Goal: Obtain resource: Obtain resource

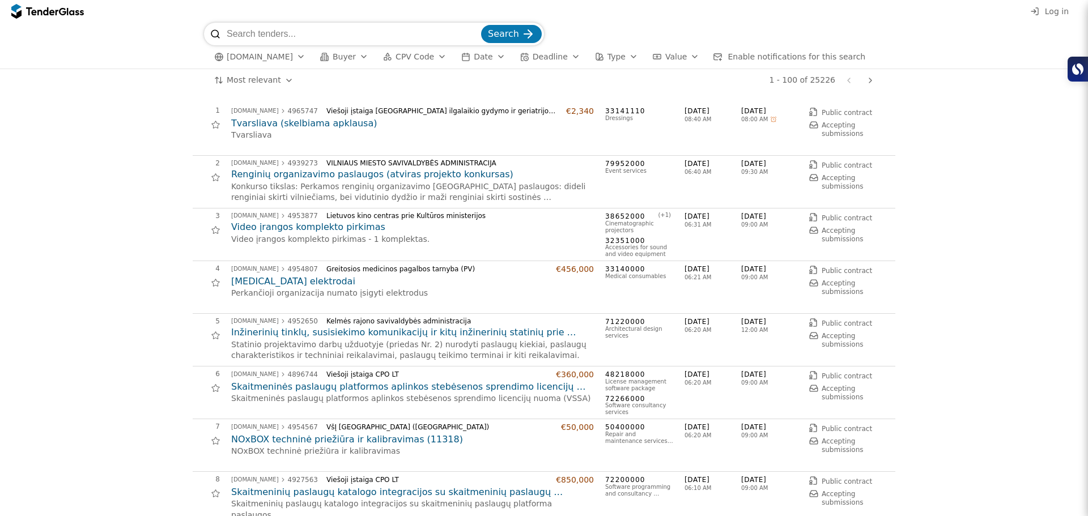
click at [380, 59] on div "button" at bounding box center [388, 57] width 32 height 32
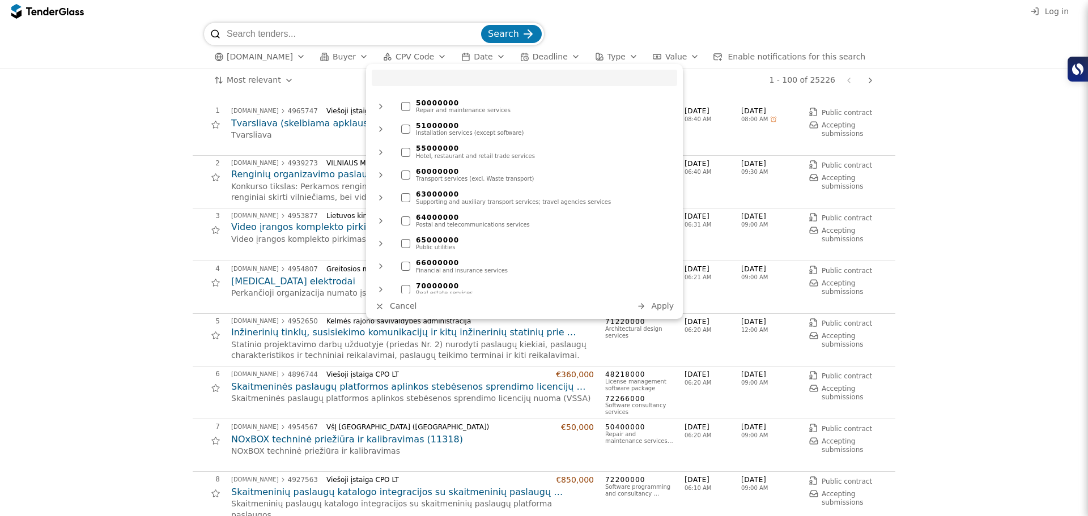
scroll to position [623, 0]
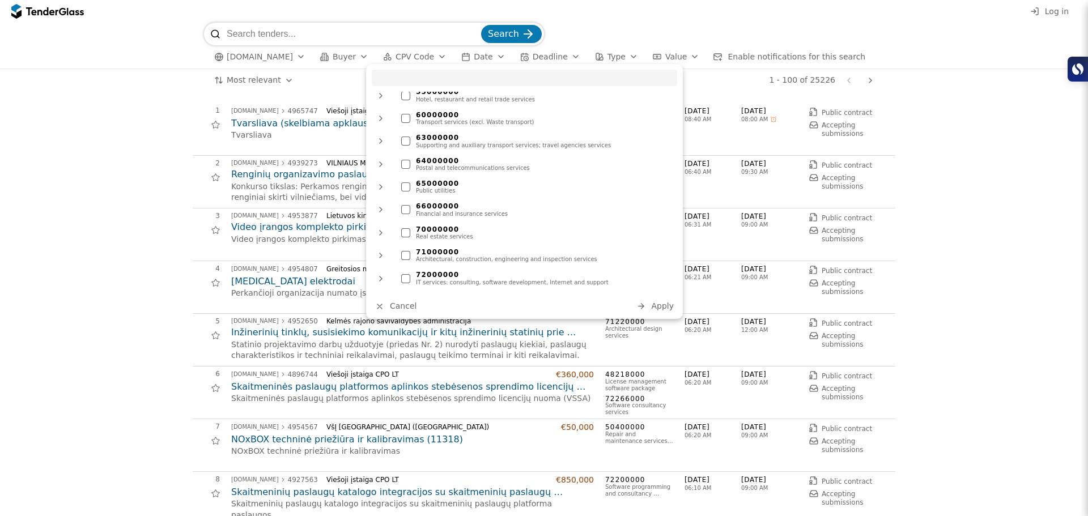
click at [474, 211] on div "Financial and insurance services" at bounding box center [544, 214] width 256 height 7
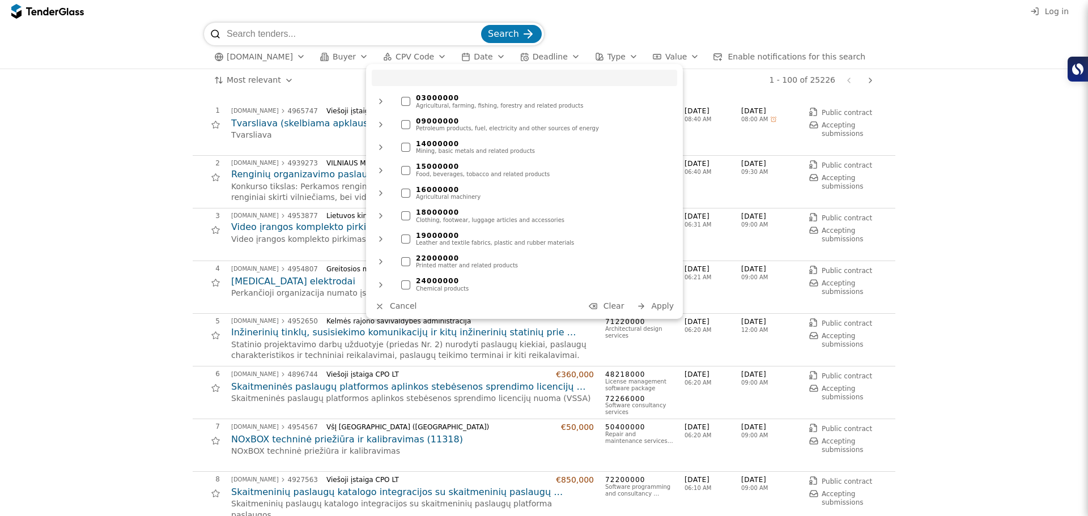
scroll to position [0, 0]
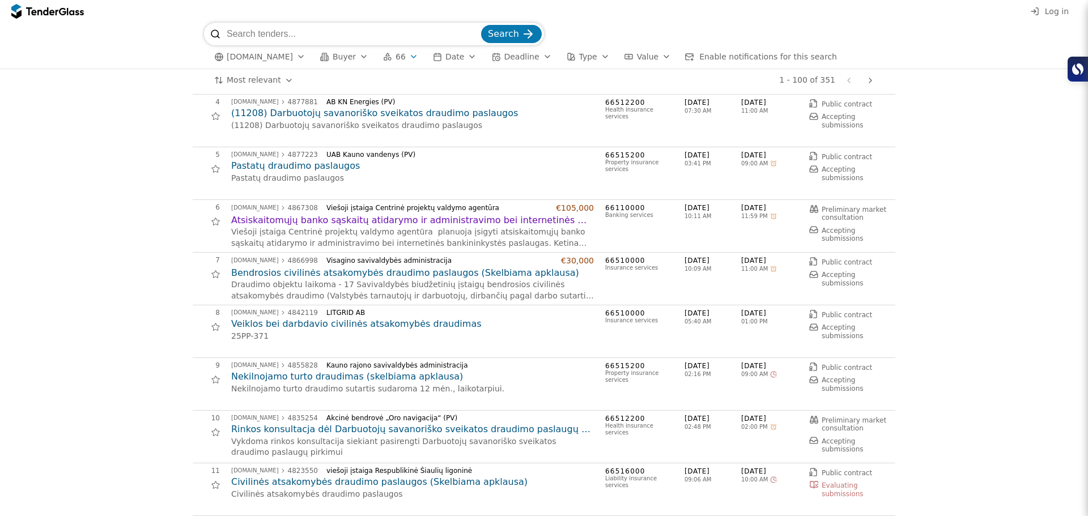
scroll to position [170, 0]
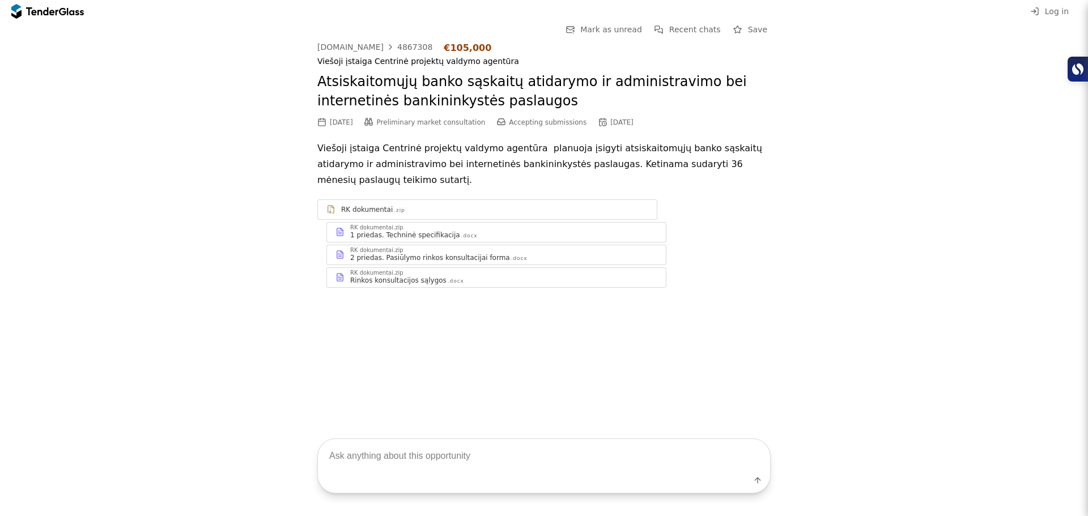
click at [513, 232] on div "1 priedas. Techninė specifikacija .docx" at bounding box center [503, 235] width 307 height 9
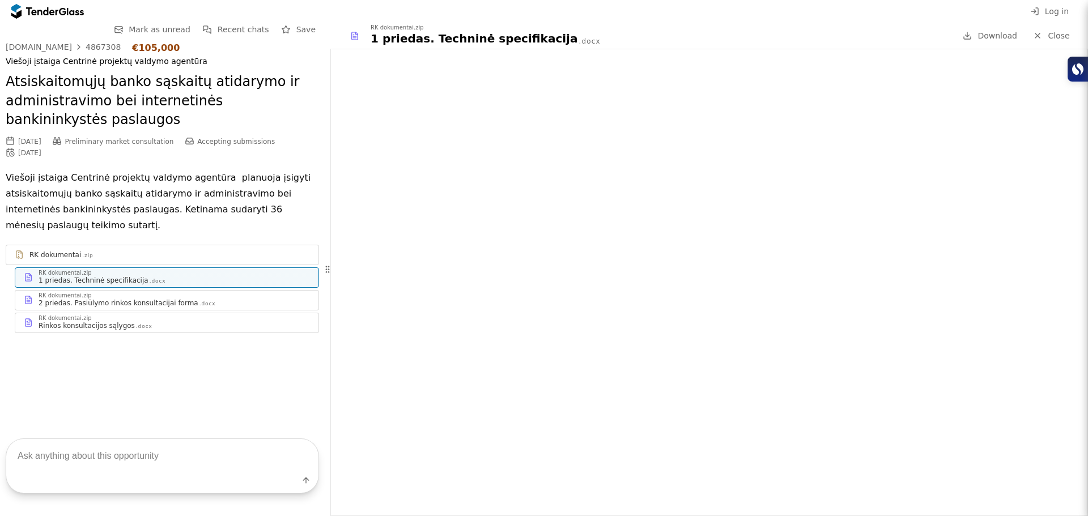
click at [155, 297] on div "RK dokumentai.zip" at bounding box center [174, 296] width 271 height 6
click at [147, 288] on div "RK dokumentai .zip RK dokumentai.zip 1 priedas. Techninė specifikacija .docx RK…" at bounding box center [162, 289] width 313 height 88
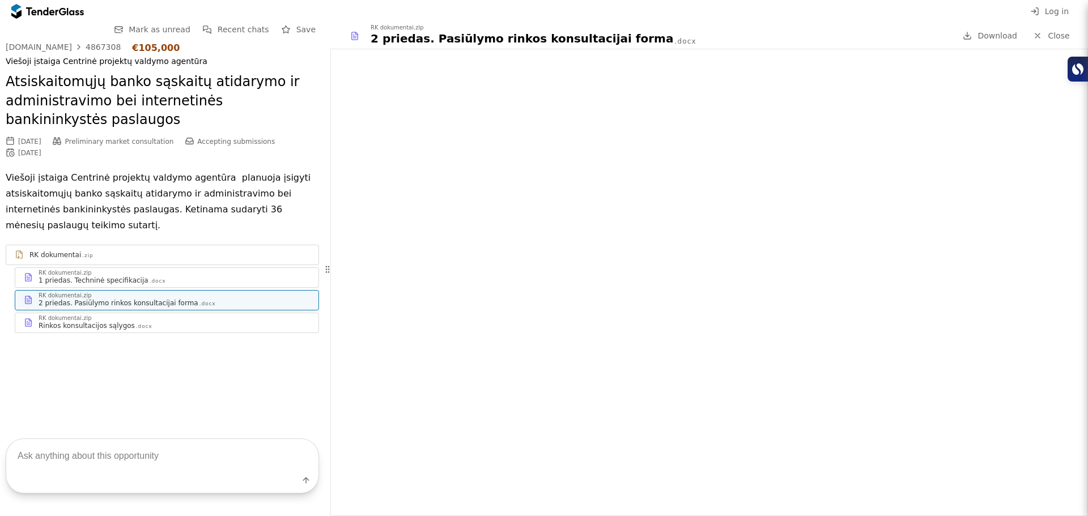
click at [165, 325] on div "Rinkos konsultacijos sąlygos .docx" at bounding box center [174, 325] width 271 height 9
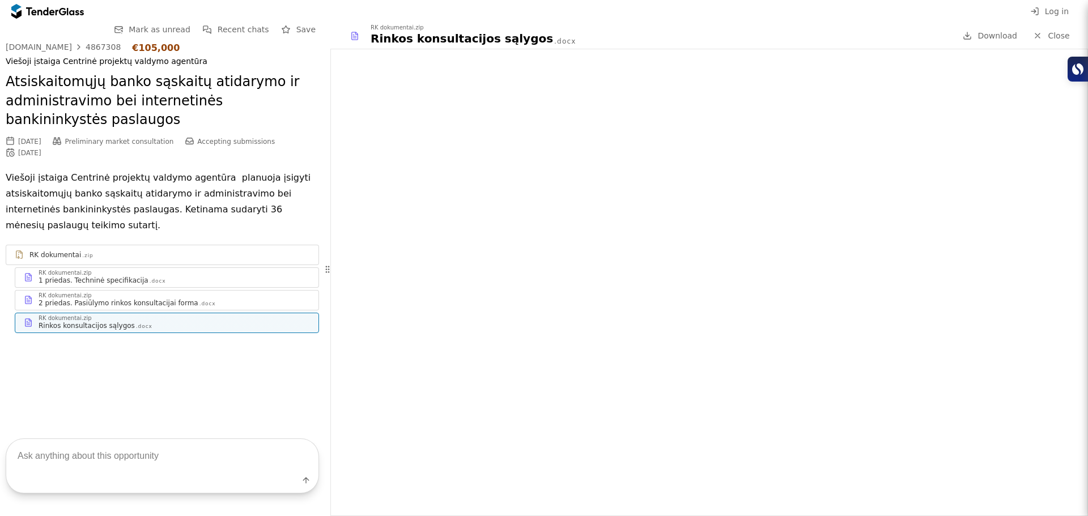
click at [121, 272] on div "RK dokumentai.zip" at bounding box center [174, 273] width 271 height 6
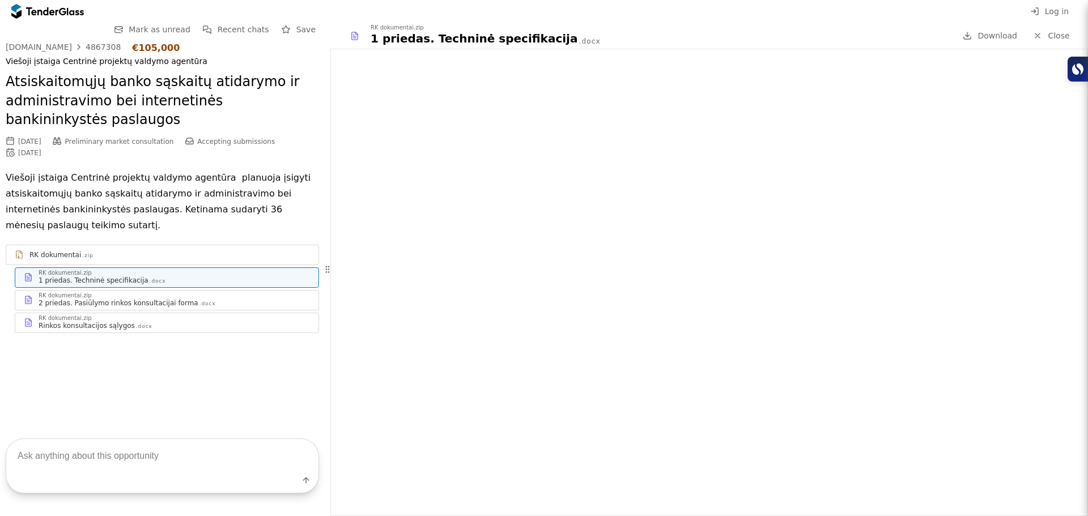
click at [227, 140] on span "Accepting submissions" at bounding box center [236, 142] width 78 height 8
click at [209, 307] on div "2 priedas. Pasiūlymo rinkos konsultacijai forma .docx" at bounding box center [174, 303] width 271 height 9
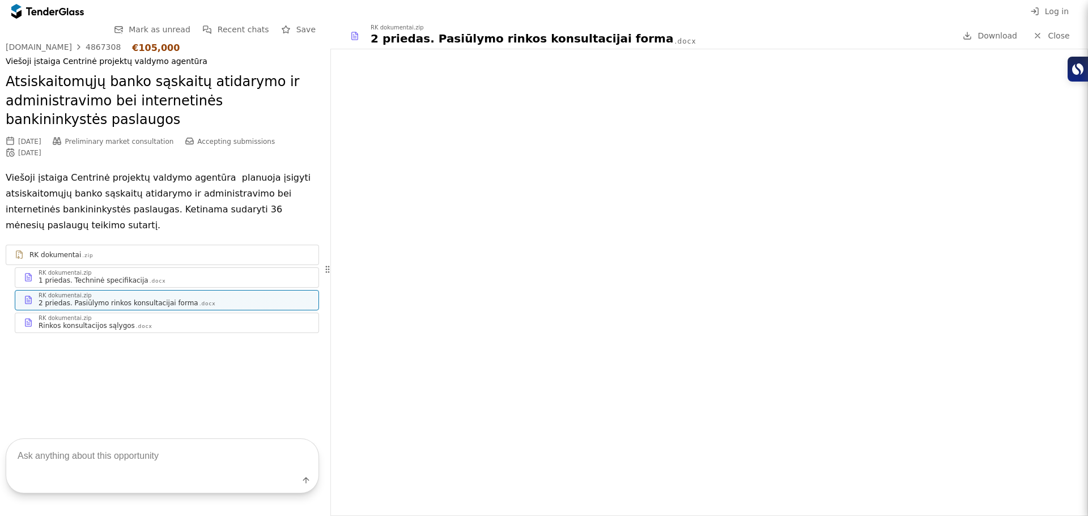
click at [177, 330] on div "RK dokumentai.zip Rinkos konsultacijos sąlygos .docx" at bounding box center [166, 322] width 303 height 19
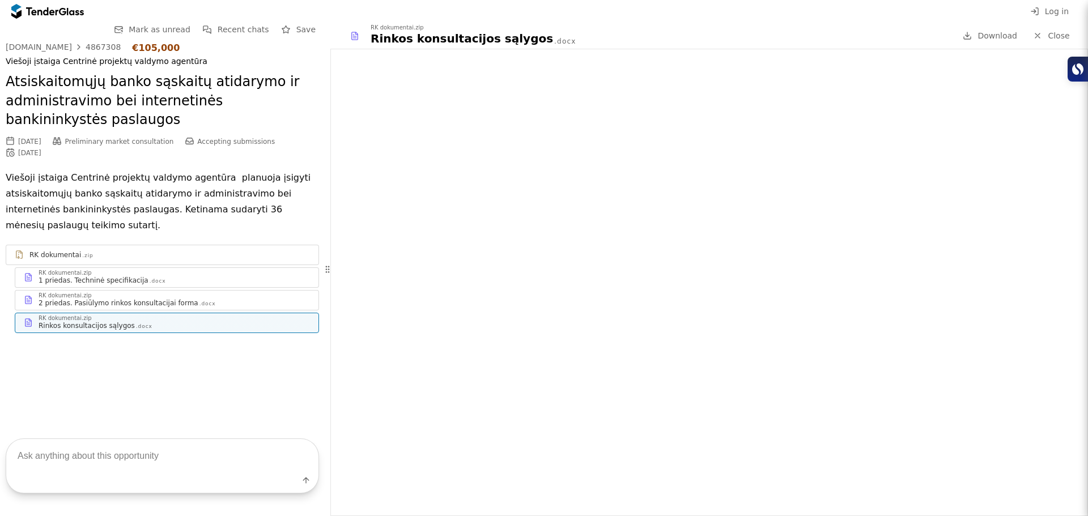
click at [49, 44] on div "[DOMAIN_NAME]" at bounding box center [39, 47] width 66 height 8
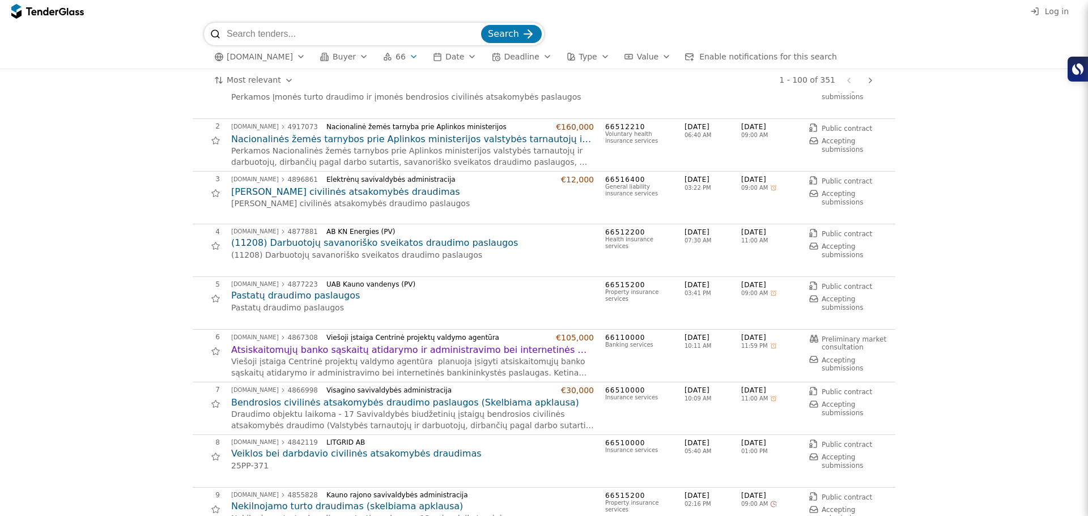
scroll to position [57, 0]
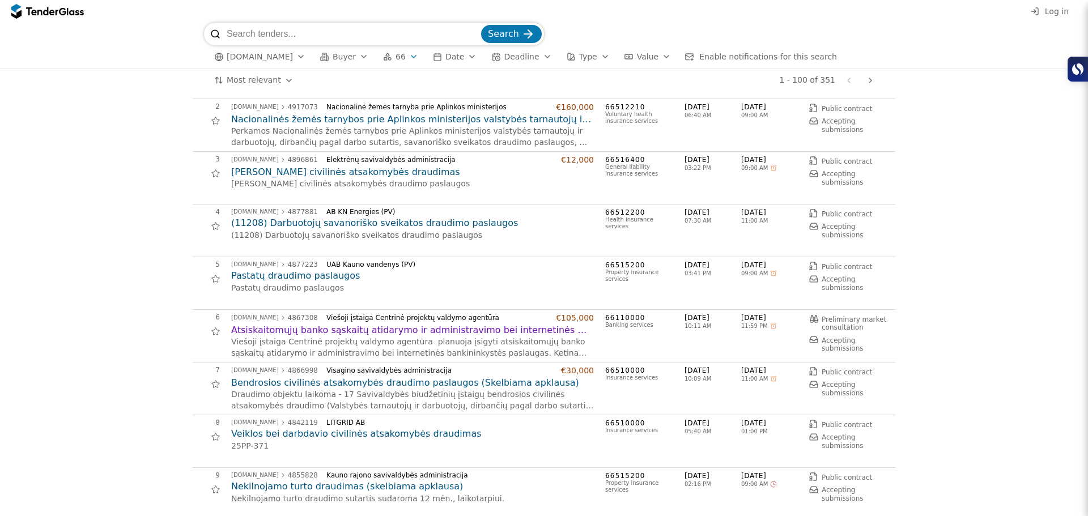
drag, startPoint x: 747, startPoint y: 316, endPoint x: 780, endPoint y: 316, distance: 33.4
click at [780, 316] on div "10/08/2025 10:11 AM 10/16/2025 11:59 PM" at bounding box center [740, 321] width 113 height 16
click at [780, 316] on span "[DATE]" at bounding box center [769, 318] width 57 height 10
drag, startPoint x: 774, startPoint y: 318, endPoint x: 715, endPoint y: 321, distance: 59.6
click at [718, 321] on div "10/08/2025 10:11 AM 10/16/2025 11:59 PM" at bounding box center [740, 321] width 113 height 16
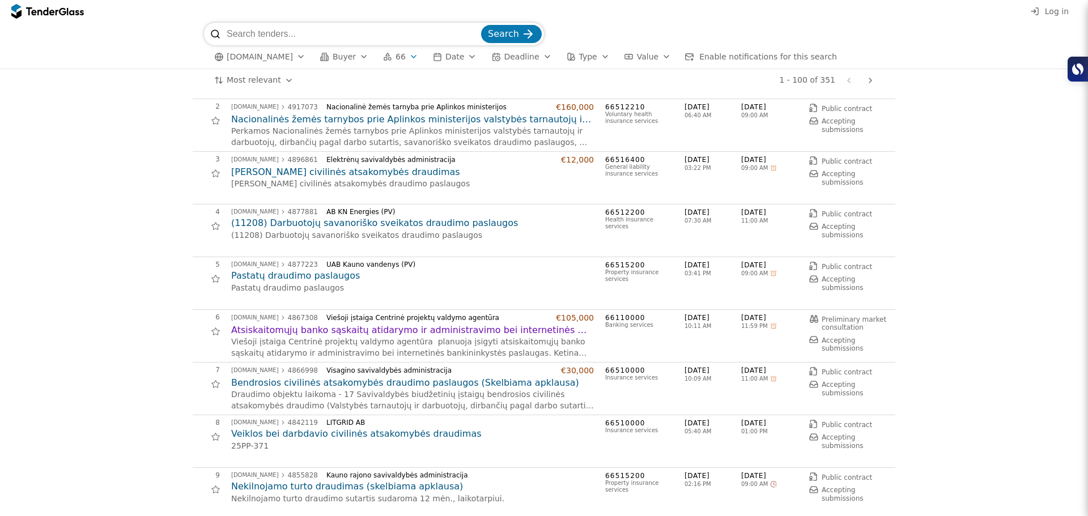
click at [713, 321] on span "[DATE]" at bounding box center [712, 318] width 57 height 10
